Goal: Obtain resource: Download file/media

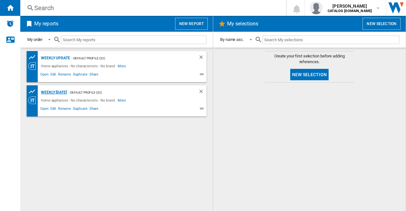
click at [66, 91] on div "Weekly [DATE]" at bounding box center [53, 93] width 28 height 8
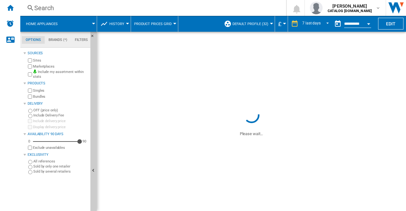
click at [127, 23] on div at bounding box center [127, 24] width 3 height 2
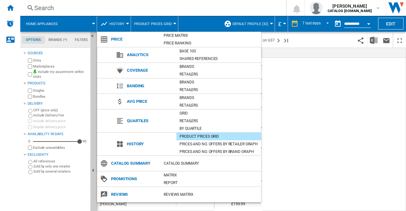
click at [296, 81] on md-backdrop at bounding box center [203, 105] width 406 height 211
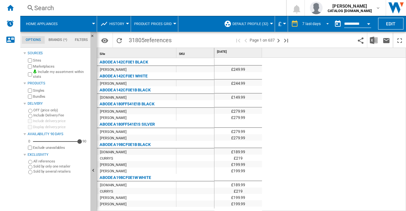
click at [326, 23] on span "REPORTS.WIZARD.STEPS.REPORT.STEPS.REPORT_OPTIONS.PERIOD: 7 last days" at bounding box center [326, 23] width 8 height 6
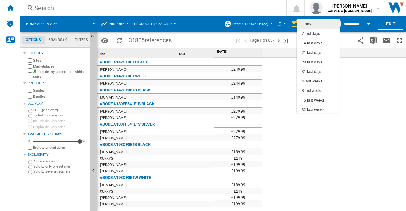
click at [308, 23] on div "1 day" at bounding box center [307, 24] width 10 height 5
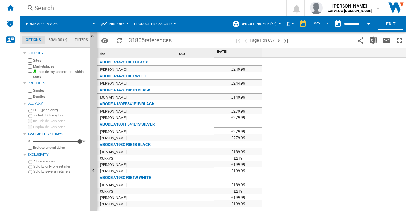
click at [94, 23] on div at bounding box center [93, 24] width 3 height 2
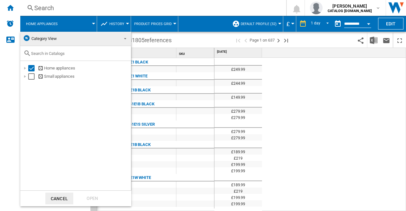
click at [293, 70] on md-backdrop at bounding box center [203, 105] width 406 height 211
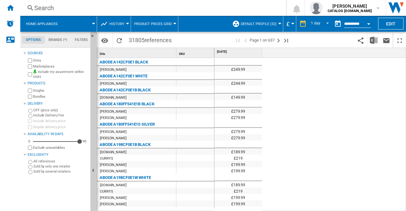
click at [127, 23] on div at bounding box center [127, 24] width 3 height 2
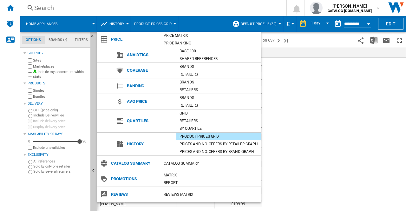
click at [372, 136] on md-backdrop at bounding box center [203, 105] width 406 height 211
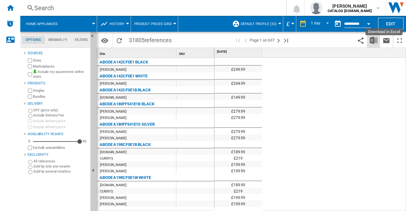
click at [371, 37] on img "Download in Excel" at bounding box center [374, 41] width 8 height 8
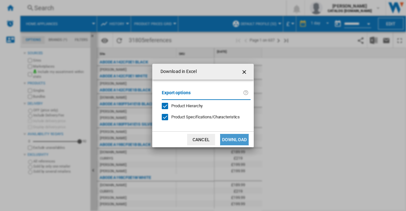
click at [239, 137] on button "Download" at bounding box center [234, 139] width 29 height 11
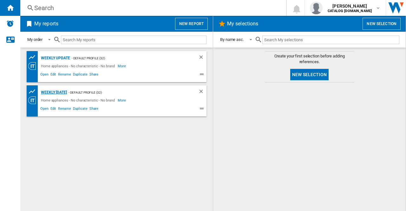
click at [63, 92] on div "Weekly [DATE]" at bounding box center [53, 93] width 28 height 8
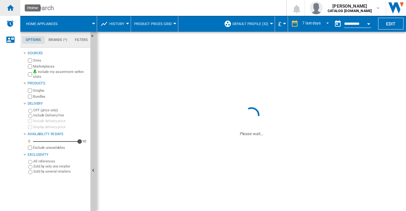
click at [11, 7] on ng-md-icon "Home" at bounding box center [10, 8] width 8 height 8
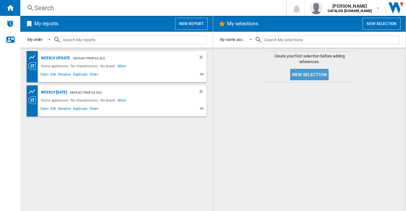
click at [306, 74] on button "New selection" at bounding box center [309, 74] width 38 height 11
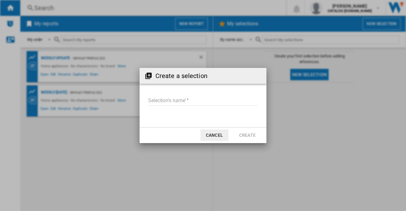
click at [187, 99] on input "Selection's name'" at bounding box center [203, 101] width 110 height 10
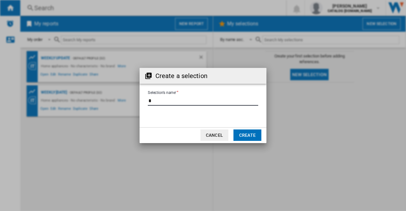
type input "*"
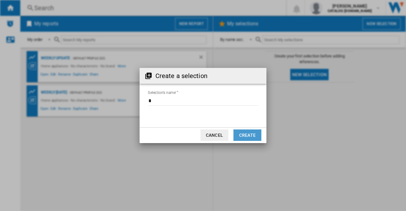
click at [250, 134] on button "Create" at bounding box center [248, 135] width 28 height 11
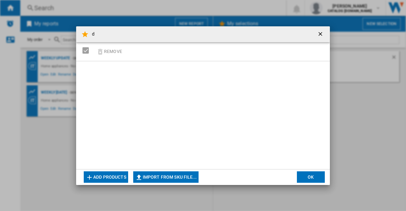
click at [317, 34] on ng-md-icon "getI18NText('BUTTONS.CLOSE_DIALOG')" at bounding box center [321, 35] width 8 height 8
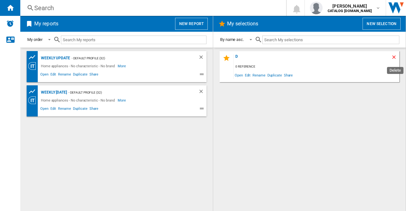
click at [397, 57] on ng-md-icon "Delete" at bounding box center [395, 58] width 8 height 8
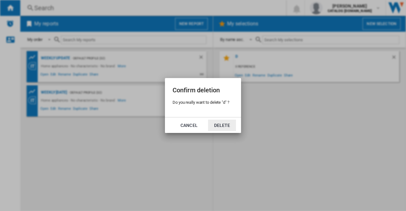
click at [220, 118] on md-dialog-actions "Cancel Delete" at bounding box center [203, 125] width 76 height 16
click at [218, 123] on button "Delete" at bounding box center [222, 125] width 28 height 11
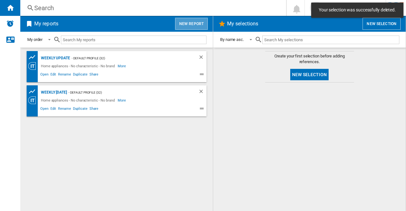
click at [194, 24] on button "New report" at bounding box center [191, 24] width 33 height 12
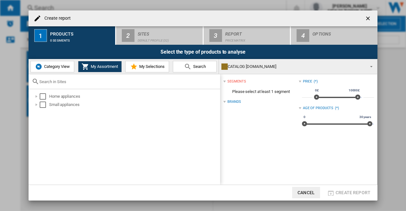
click at [60, 65] on span "Category View" at bounding box center [56, 66] width 27 height 5
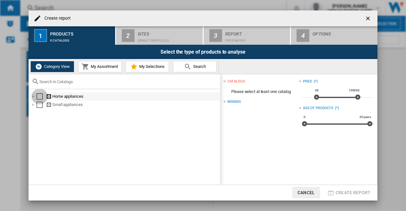
click at [41, 97] on div "Select" at bounding box center [40, 96] width 6 height 6
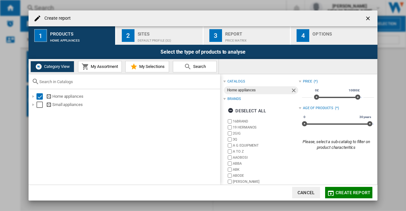
click at [102, 69] on button "My Assortment" at bounding box center [100, 66] width 44 height 11
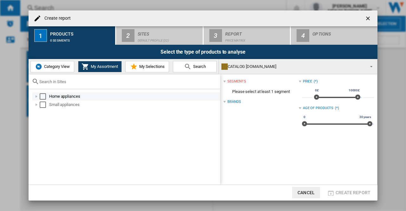
click at [46, 96] on md-checkbox "Select" at bounding box center [45, 96] width 10 height 6
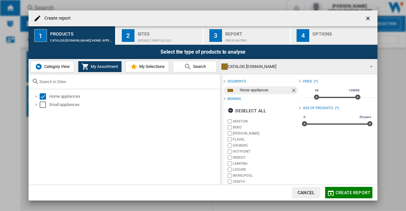
click at [140, 66] on span "My Selections" at bounding box center [151, 66] width 27 height 5
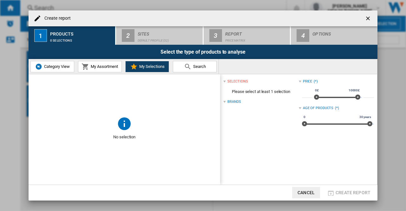
click at [206, 66] on span "Search" at bounding box center [199, 66] width 14 height 5
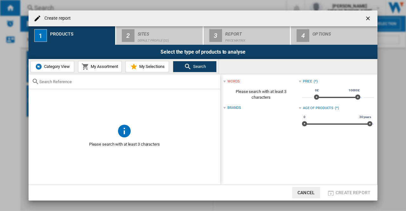
click at [41, 66] on img at bounding box center [39, 67] width 8 height 8
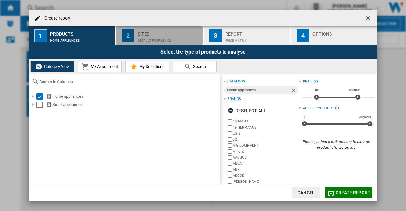
click at [166, 36] on div "Default profile (32)" at bounding box center [169, 39] width 63 height 7
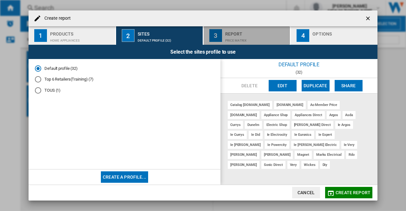
click at [237, 36] on div "Price Matrix" at bounding box center [256, 39] width 63 height 7
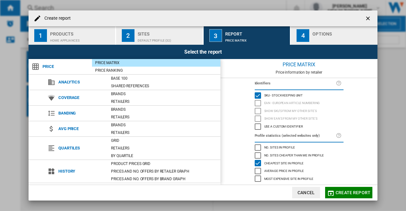
click at [318, 34] on div "Options" at bounding box center [344, 32] width 63 height 7
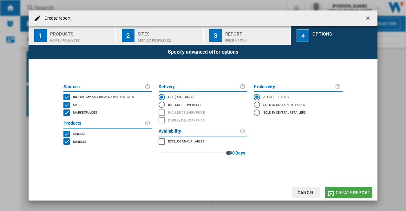
click at [353, 191] on span "Create report" at bounding box center [353, 192] width 35 height 5
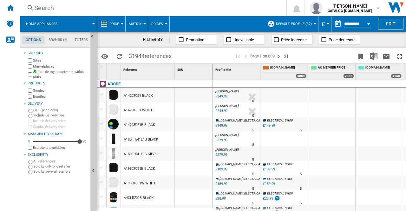
drag, startPoint x: 223, startPoint y: 207, endPoint x: 243, endPoint y: 206, distance: 20.0
click at [243, 206] on div "[DOMAIN_NAME] : ELECTRICAL SHOP" at bounding box center [236, 208] width 45 height 4
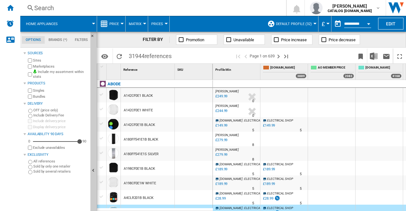
click at [124, 23] on div at bounding box center [122, 24] width 3 height 2
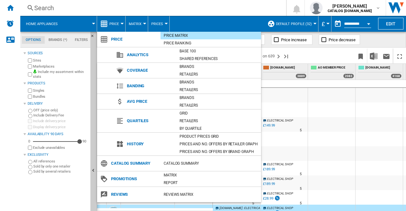
click at [143, 24] on md-backdrop at bounding box center [203, 105] width 406 height 211
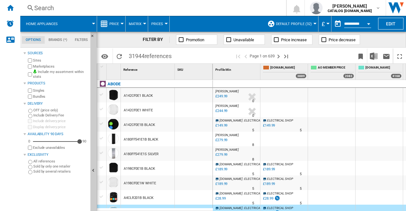
click at [143, 24] on button "Matrix" at bounding box center [137, 24] width 16 height 16
click at [167, 23] on md-backdrop at bounding box center [203, 105] width 406 height 211
click at [167, 23] on div at bounding box center [166, 24] width 3 height 2
click at [121, 23] on md-backdrop at bounding box center [203, 105] width 406 height 211
click at [121, 23] on div at bounding box center [122, 24] width 3 height 2
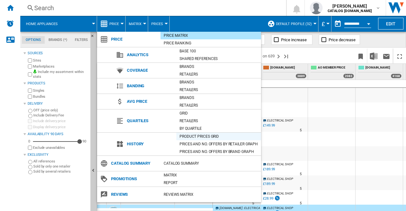
click at [204, 135] on div "Product prices grid" at bounding box center [218, 136] width 85 height 6
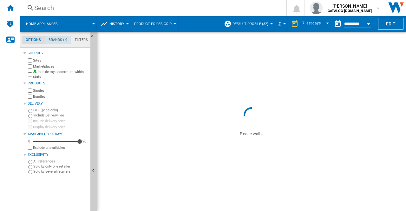
click at [58, 37] on md-tab-item "Brands (*)" at bounding box center [58, 40] width 26 height 8
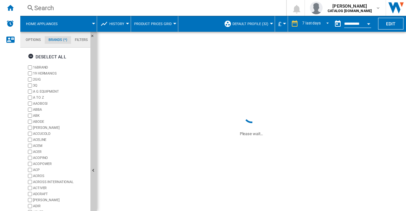
click at [78, 39] on md-tab-item "Filters" at bounding box center [81, 40] width 21 height 8
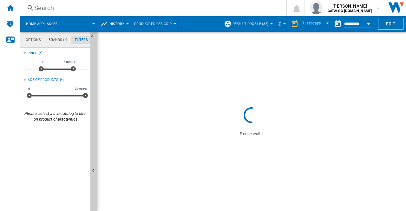
scroll to position [41, 0]
click at [33, 39] on md-tab-item "Options" at bounding box center [33, 40] width 23 height 8
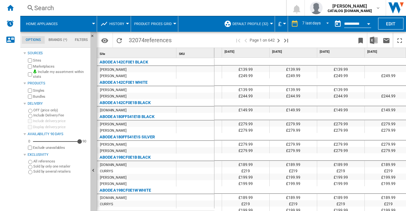
scroll to position [0, 192]
